Goal: Information Seeking & Learning: Learn about a topic

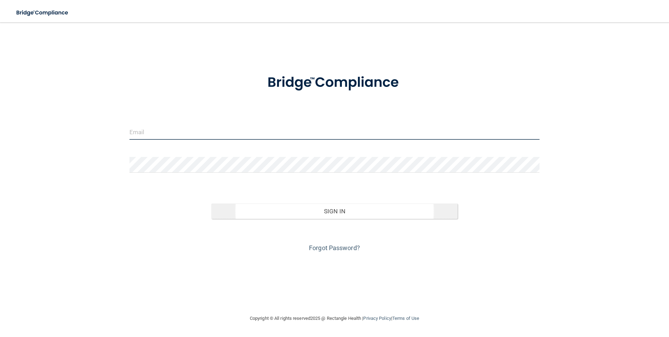
type input "[PERSON_NAME][EMAIL_ADDRESS][DOMAIN_NAME]"
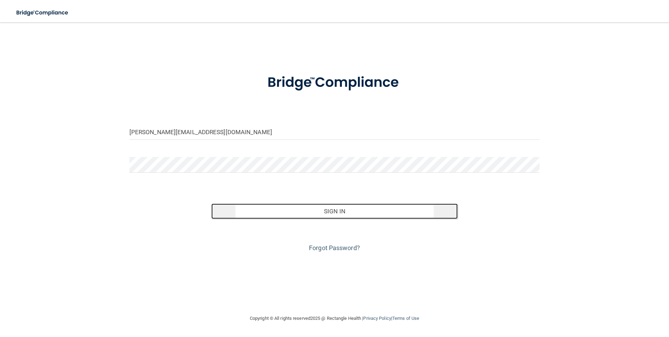
click at [339, 209] on button "Sign In" at bounding box center [334, 210] width 246 height 15
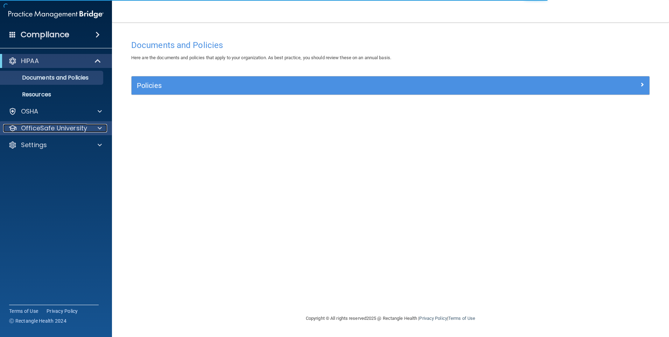
click at [68, 126] on p "OfficeSafe University" at bounding box center [54, 128] width 66 height 8
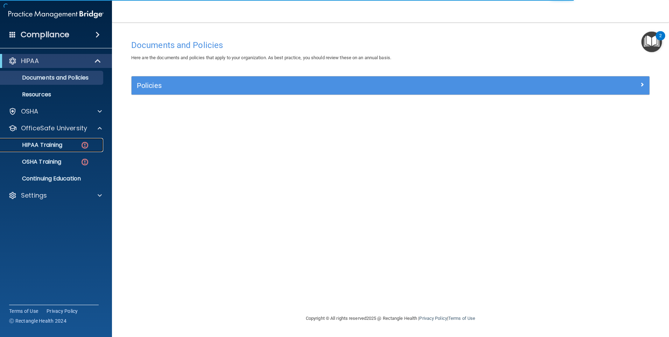
click at [54, 142] on p "HIPAA Training" at bounding box center [34, 144] width 58 height 7
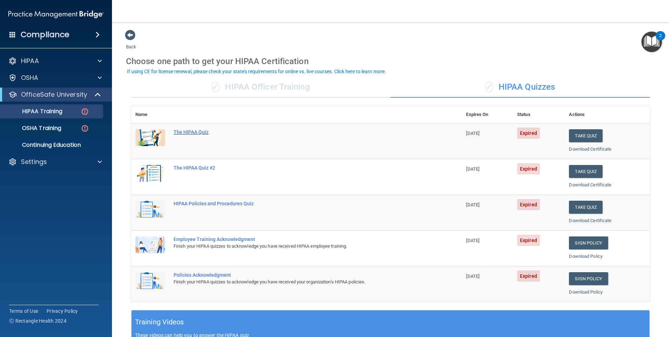
click at [190, 131] on div "The HIPAA Quiz" at bounding box center [300, 132] width 253 height 6
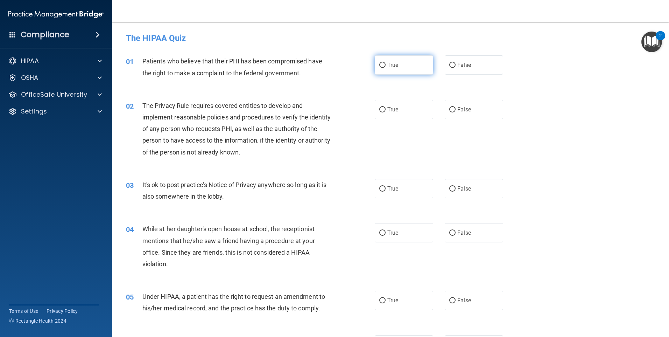
click at [381, 65] on input "True" at bounding box center [383, 65] width 6 height 5
radio input "true"
click at [380, 110] on input "True" at bounding box center [383, 109] width 6 height 5
radio input "true"
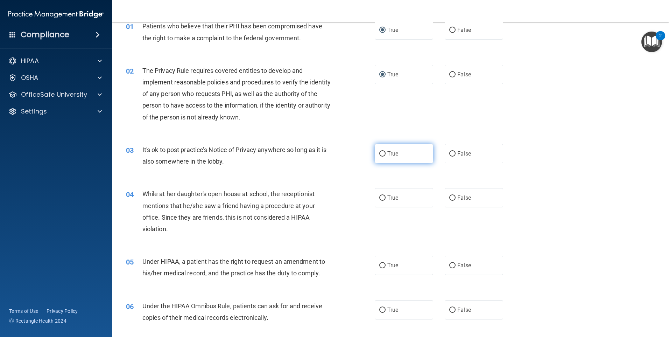
click at [380, 153] on input "True" at bounding box center [383, 153] width 6 height 5
radio input "true"
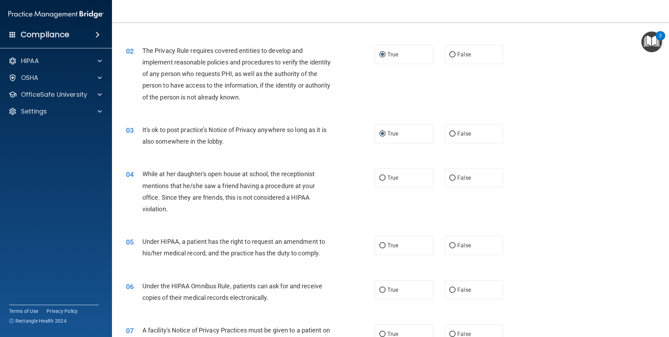
scroll to position [70, 0]
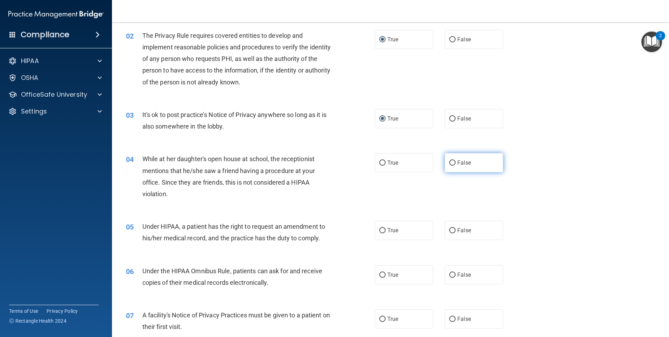
click at [446, 164] on label "False" at bounding box center [474, 162] width 58 height 19
click at [450, 164] on input "False" at bounding box center [453, 162] width 6 height 5
radio input "true"
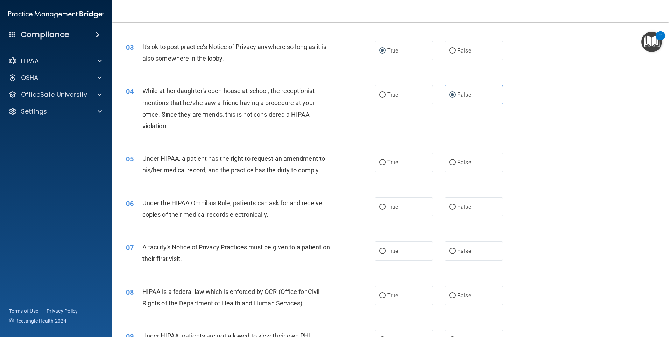
scroll to position [140, 0]
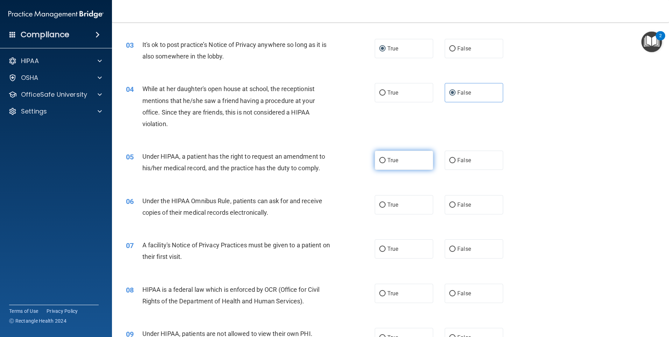
drag, startPoint x: 381, startPoint y: 160, endPoint x: 387, endPoint y: 159, distance: 6.0
click at [381, 160] on input "True" at bounding box center [383, 160] width 6 height 5
radio input "true"
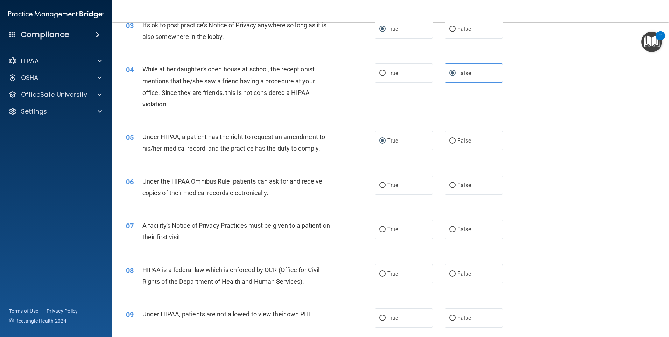
scroll to position [175, 0]
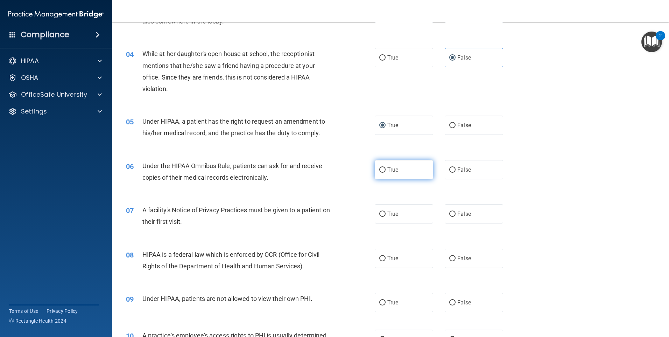
click at [381, 169] on input "True" at bounding box center [383, 169] width 6 height 5
radio input "true"
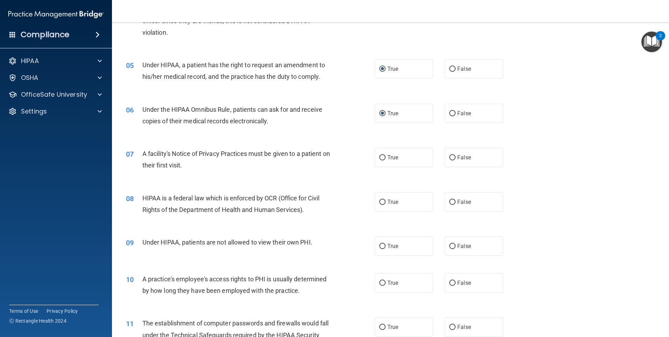
scroll to position [245, 0]
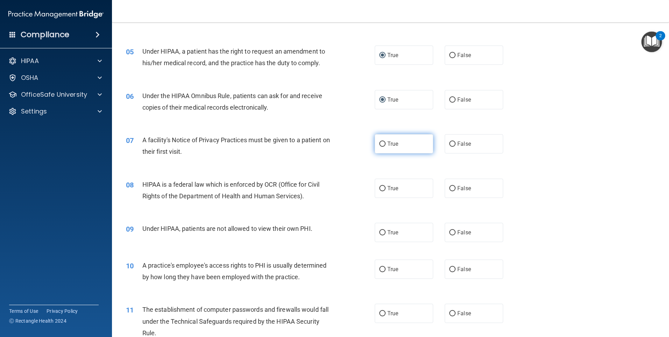
click at [380, 145] on input "True" at bounding box center [383, 143] width 6 height 5
radio input "true"
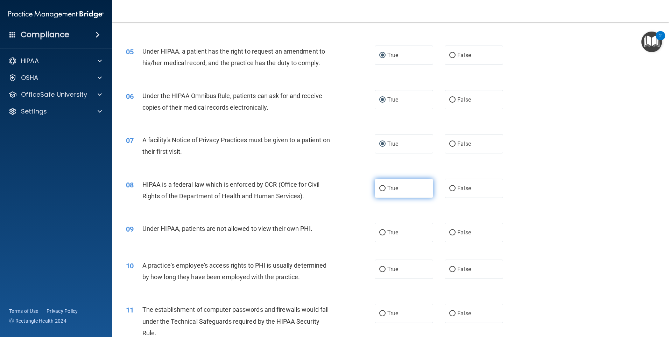
click at [382, 189] on input "True" at bounding box center [383, 188] width 6 height 5
radio input "true"
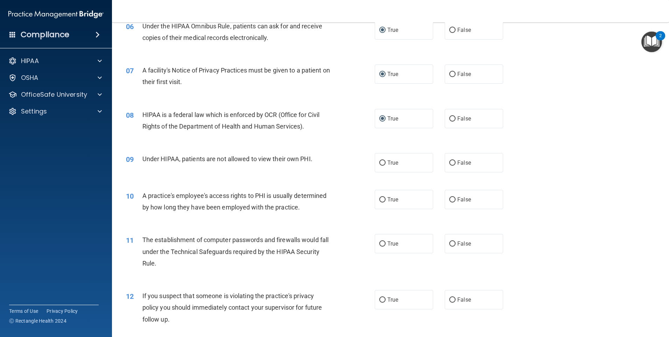
scroll to position [315, 0]
click at [450, 162] on input "False" at bounding box center [453, 162] width 6 height 5
radio input "true"
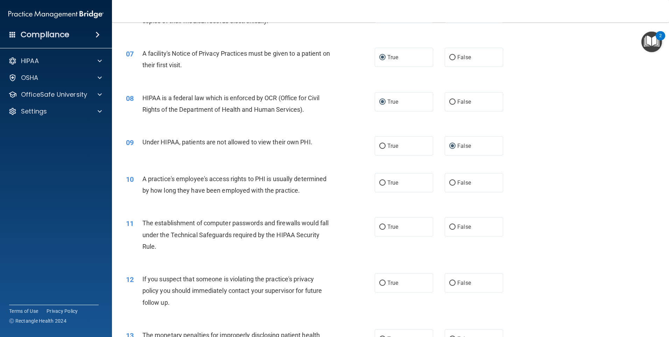
scroll to position [350, 0]
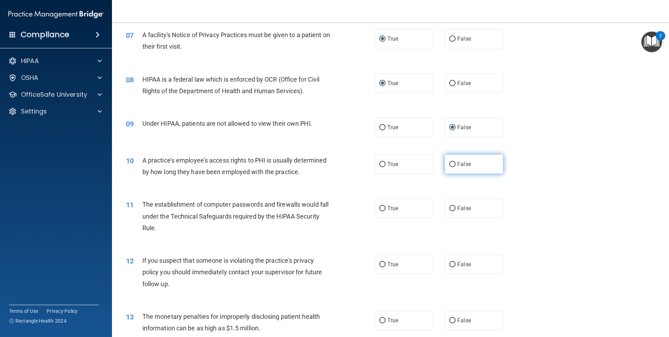
click at [450, 166] on input "False" at bounding box center [453, 164] width 6 height 5
radio input "true"
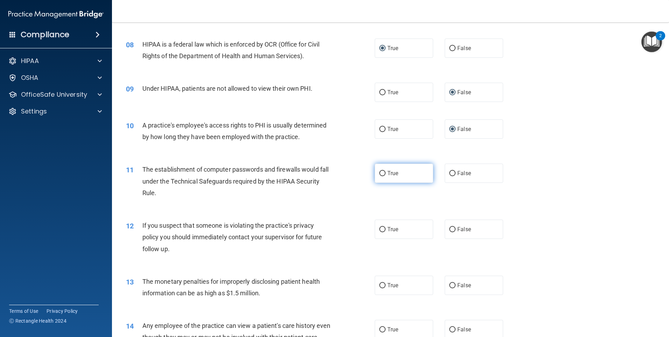
click at [383, 173] on input "True" at bounding box center [383, 173] width 6 height 5
radio input "true"
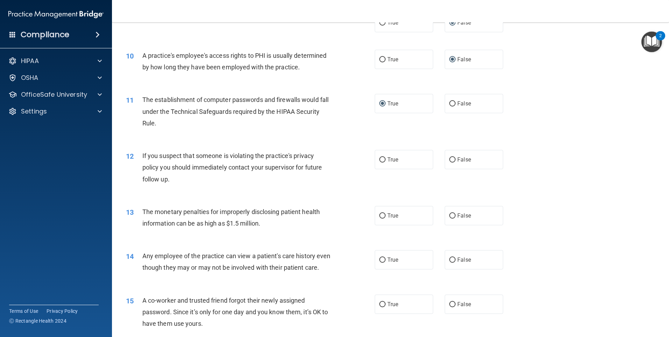
scroll to position [455, 0]
click at [380, 159] on input "True" at bounding box center [383, 159] width 6 height 5
radio input "true"
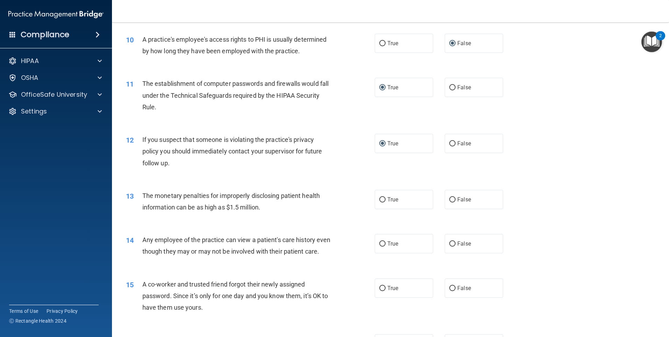
scroll to position [490, 0]
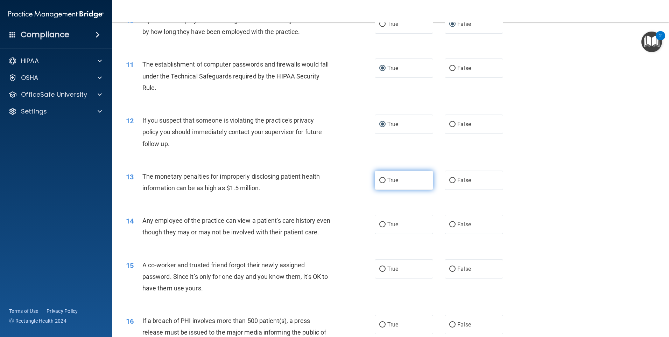
click at [380, 181] on input "True" at bounding box center [383, 180] width 6 height 5
radio input "true"
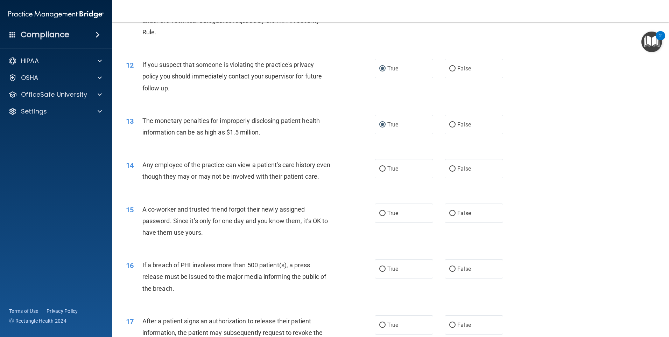
scroll to position [560, 0]
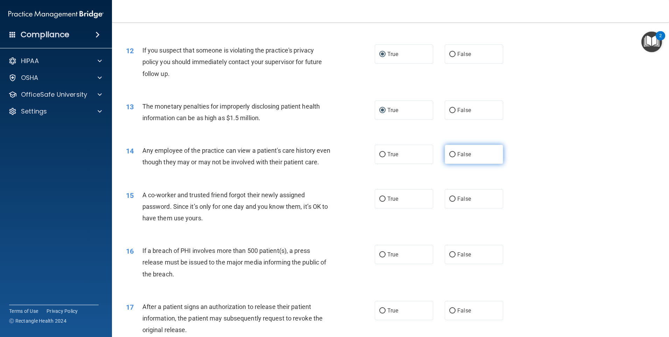
click at [451, 153] on input "False" at bounding box center [453, 154] width 6 height 5
radio input "true"
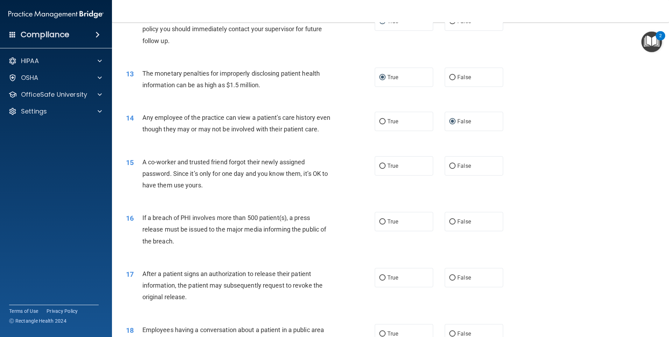
scroll to position [595, 0]
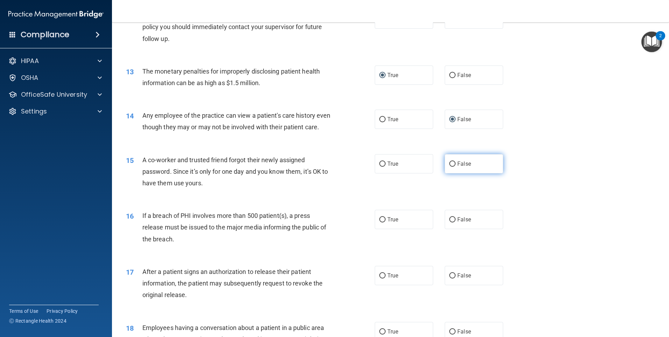
click at [450, 167] on input "False" at bounding box center [453, 163] width 6 height 5
radio input "true"
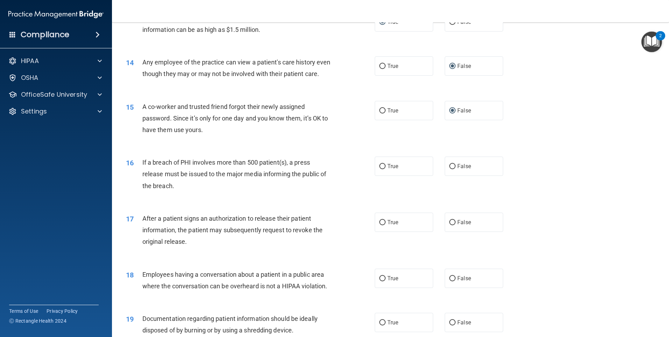
scroll to position [665, 0]
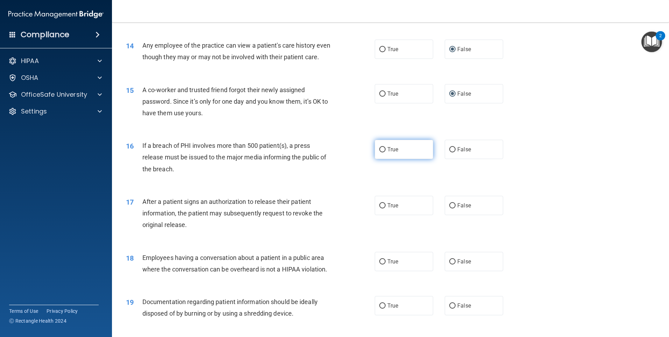
drag, startPoint x: 382, startPoint y: 159, endPoint x: 377, endPoint y: 160, distance: 4.8
click at [380, 152] on input "True" at bounding box center [383, 149] width 6 height 5
radio input "true"
click at [380, 208] on input "True" at bounding box center [383, 205] width 6 height 5
radio input "true"
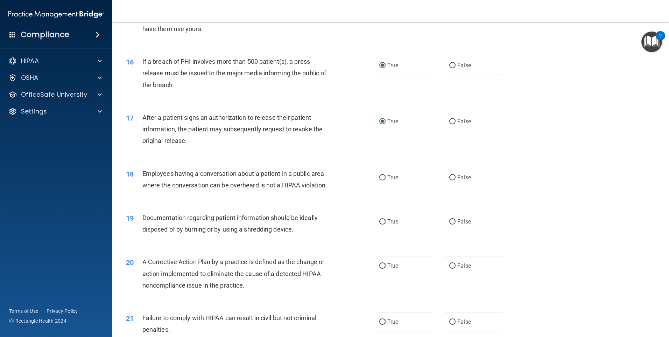
scroll to position [770, 0]
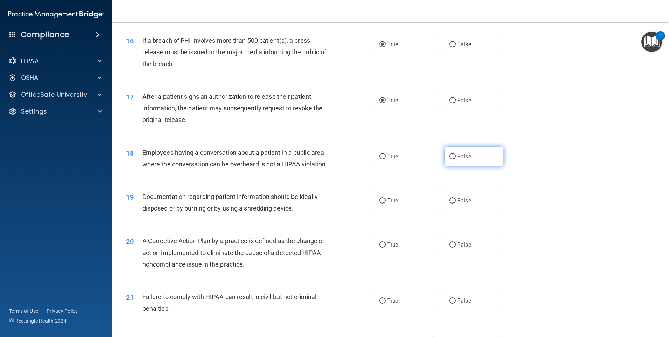
click at [450, 159] on input "False" at bounding box center [453, 156] width 6 height 5
radio input "true"
click at [382, 203] on input "True" at bounding box center [383, 200] width 6 height 5
radio input "true"
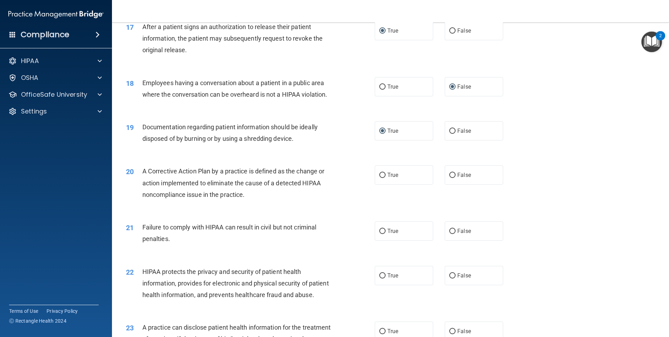
scroll to position [840, 0]
click at [380, 178] on input "True" at bounding box center [383, 174] width 6 height 5
radio input "true"
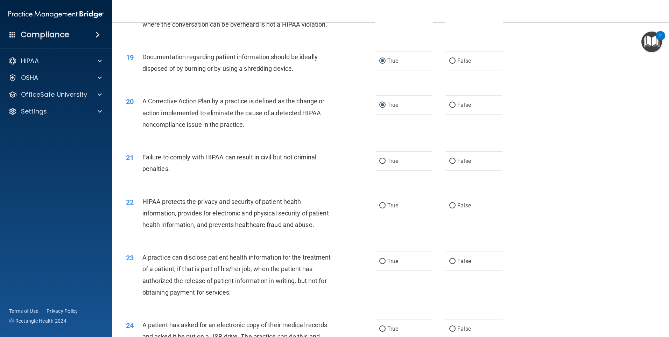
scroll to position [910, 0]
click at [450, 164] on input "False" at bounding box center [453, 160] width 6 height 5
radio input "true"
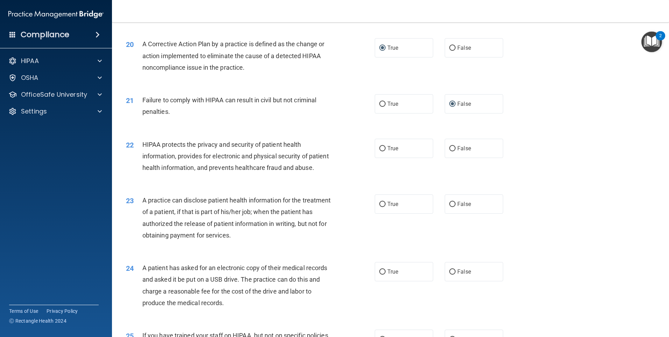
scroll to position [980, 0]
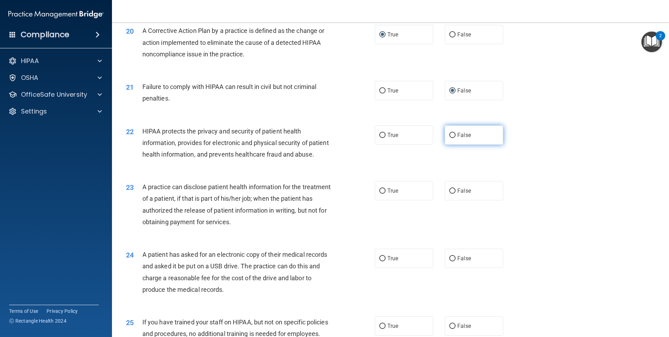
click at [450, 138] on input "False" at bounding box center [453, 135] width 6 height 5
radio input "true"
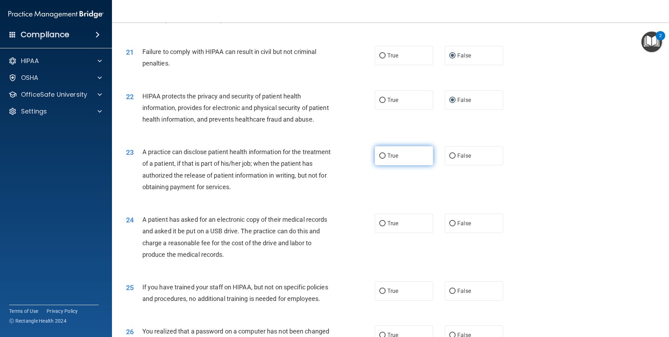
click at [380, 159] on input "True" at bounding box center [383, 155] width 6 height 5
radio input "true"
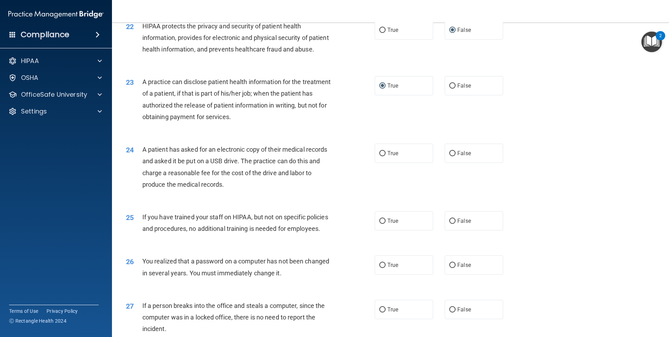
scroll to position [1120, 0]
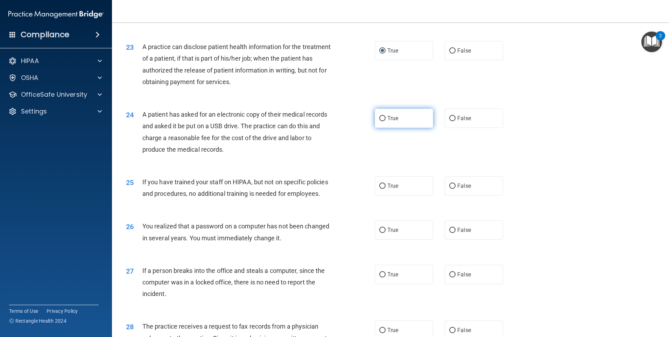
click at [380, 121] on input "True" at bounding box center [383, 118] width 6 height 5
radio input "true"
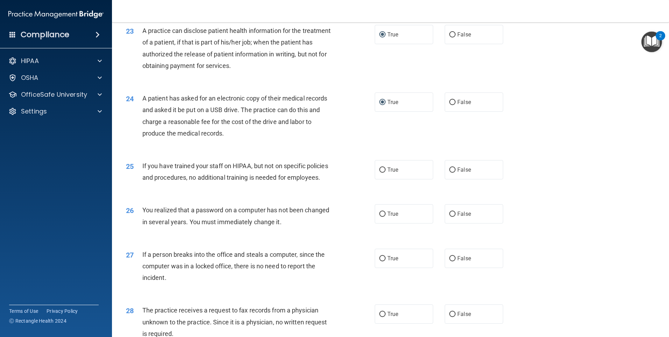
scroll to position [1155, 0]
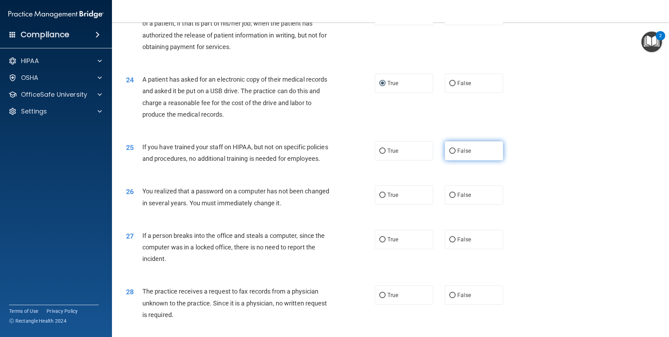
click at [450, 154] on input "False" at bounding box center [453, 150] width 6 height 5
radio input "true"
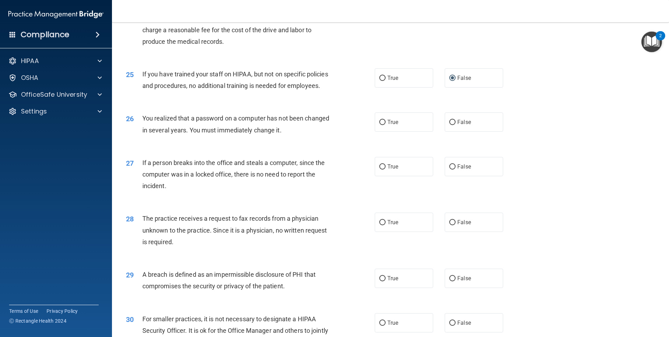
scroll to position [1260, 0]
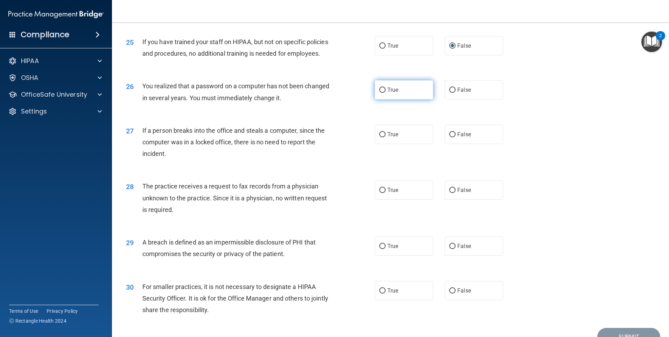
click at [382, 93] on input "True" at bounding box center [383, 90] width 6 height 5
radio input "true"
click at [450, 137] on input "False" at bounding box center [453, 134] width 6 height 5
radio input "true"
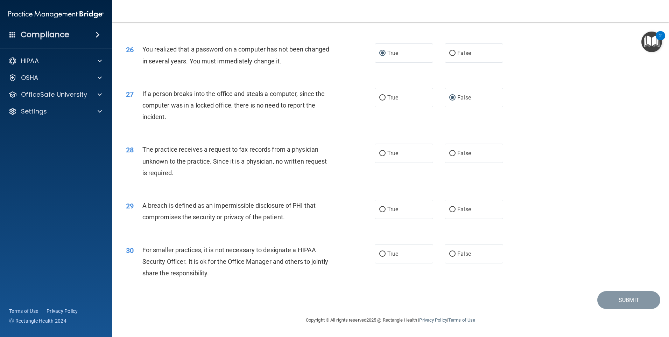
scroll to position [1330, 0]
click at [376, 153] on label "True" at bounding box center [404, 153] width 58 height 19
click at [380, 153] on input "True" at bounding box center [383, 153] width 6 height 5
radio input "true"
click at [383, 211] on input "True" at bounding box center [383, 209] width 6 height 5
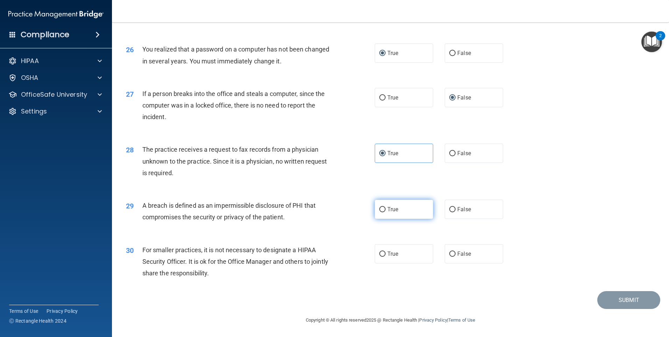
radio input "true"
click at [450, 254] on input "False" at bounding box center [453, 253] width 6 height 5
radio input "true"
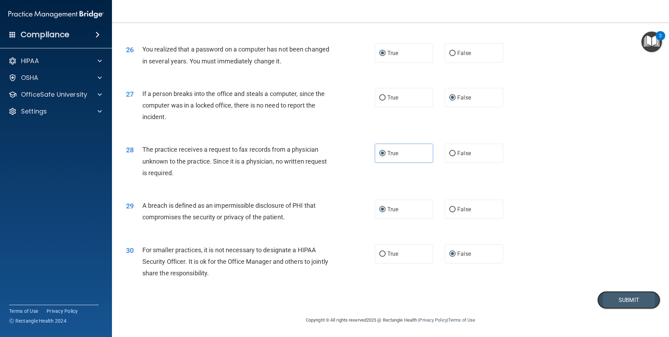
click at [621, 301] on button "Submit" at bounding box center [629, 300] width 63 height 18
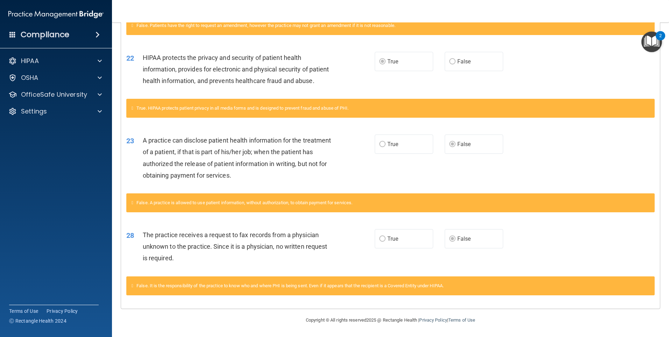
scroll to position [299, 0]
click at [50, 62] on div "HIPAA" at bounding box center [46, 61] width 87 height 8
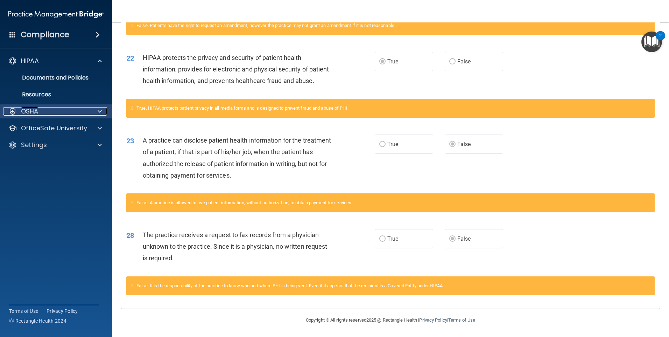
click at [39, 111] on div "OSHA" at bounding box center [46, 111] width 87 height 8
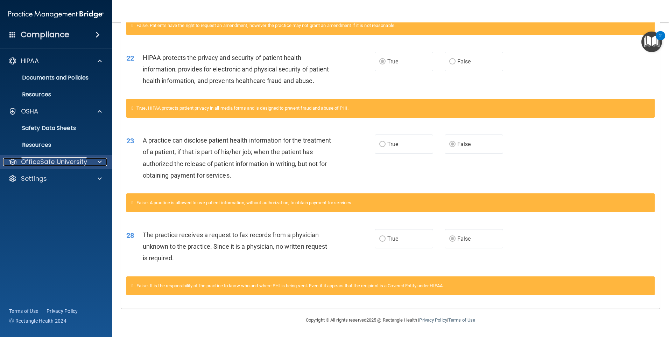
click at [67, 161] on p "OfficeSafe University" at bounding box center [54, 162] width 66 height 8
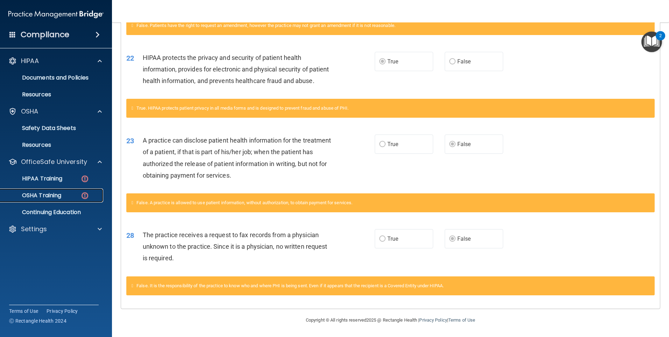
click at [49, 195] on p "OSHA Training" at bounding box center [33, 195] width 57 height 7
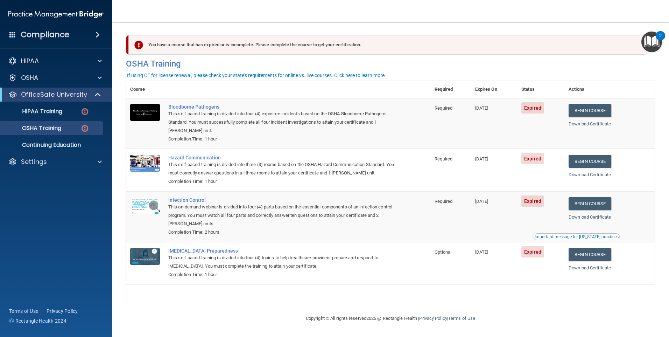
click at [598, 119] on td "Begin Course Download Certificate" at bounding box center [610, 123] width 91 height 51
click at [596, 111] on link "Begin Course" at bounding box center [590, 110] width 43 height 13
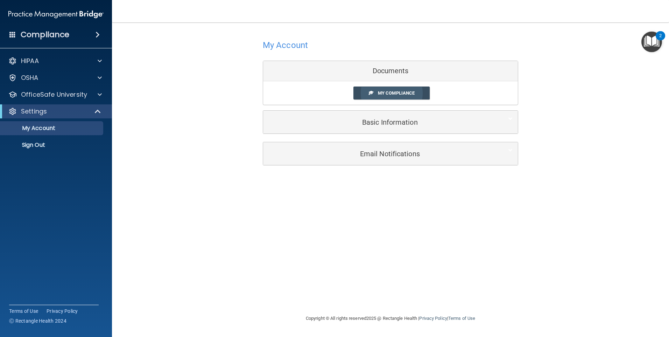
click at [398, 93] on span "My Compliance" at bounding box center [396, 92] width 37 height 5
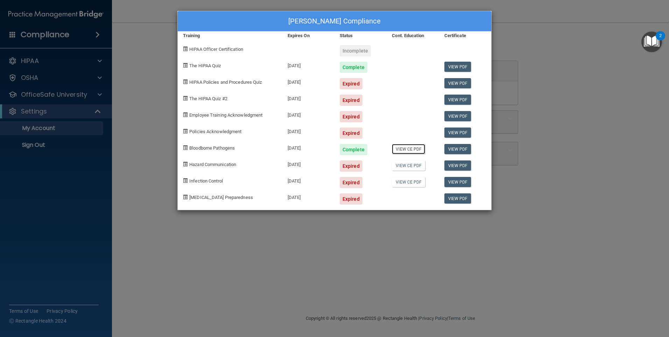
click at [414, 150] on link "View CE PDF" at bounding box center [408, 149] width 33 height 10
click at [361, 68] on div "Complete" at bounding box center [354, 67] width 28 height 11
click at [452, 67] on link "View PDF" at bounding box center [458, 67] width 27 height 10
